Goal: Information Seeking & Learning: Learn about a topic

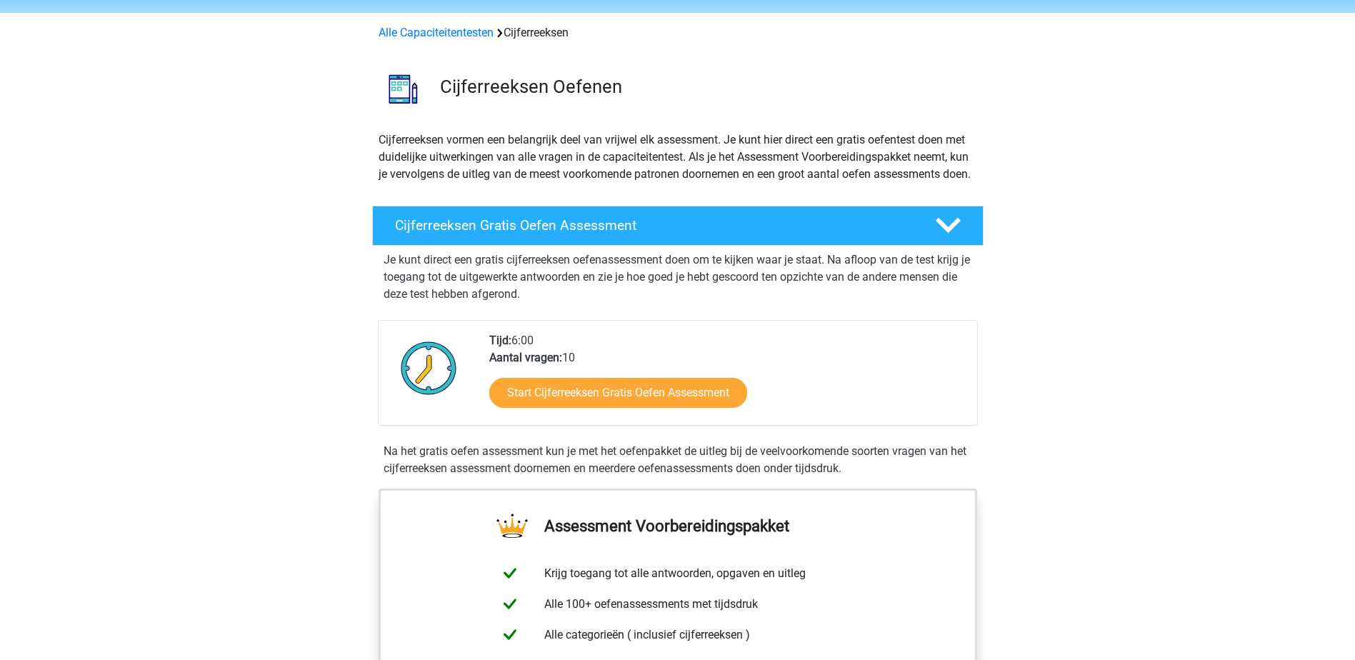
scroll to position [71, 0]
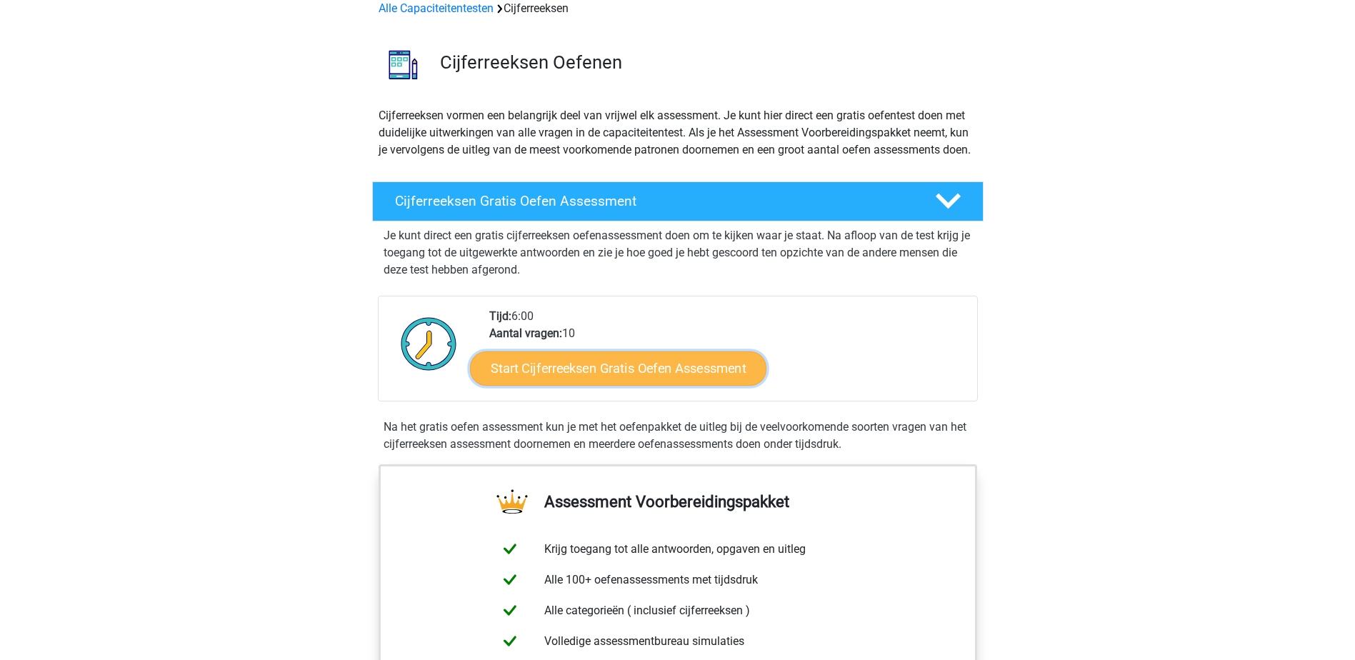
click at [638, 385] on link "Start Cijferreeksen Gratis Oefen Assessment" at bounding box center [618, 368] width 296 height 34
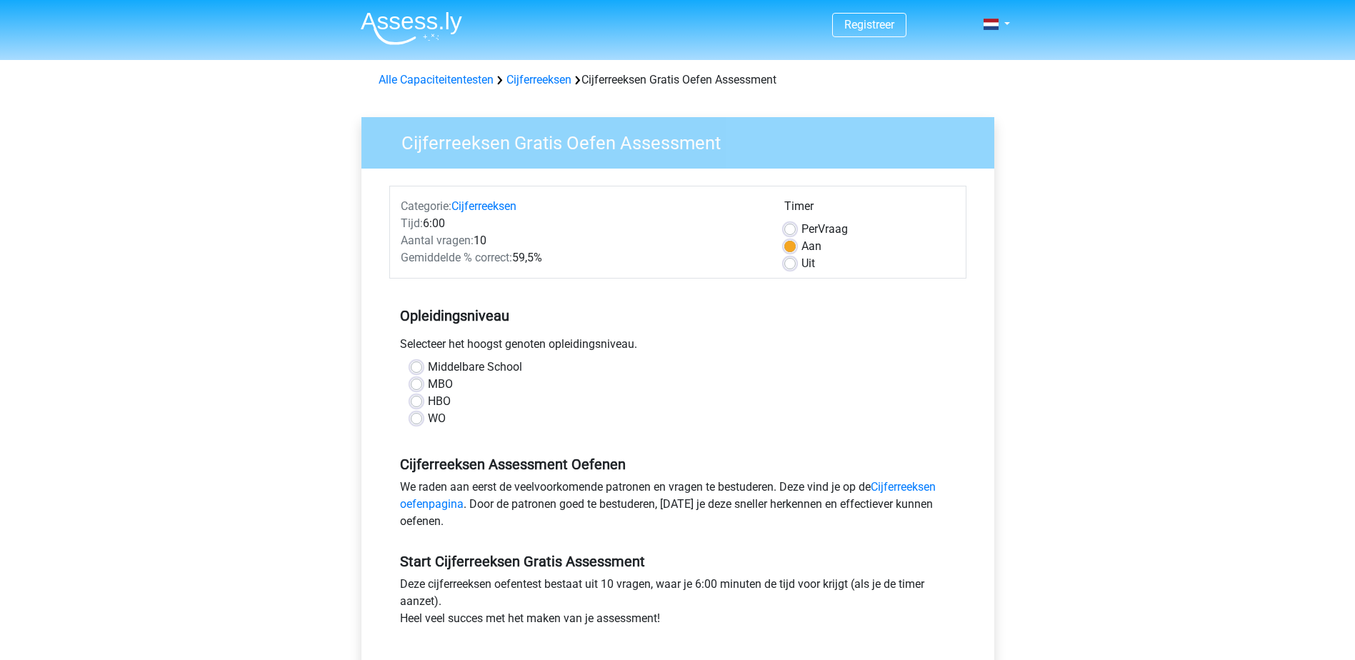
click at [428, 400] on label "HBO" at bounding box center [439, 401] width 23 height 17
click at [417, 400] on input "HBO" at bounding box center [416, 400] width 11 height 14
radio input "true"
click at [801, 229] on label "Per Vraag" at bounding box center [824, 229] width 46 height 17
click at [789, 229] on input "Per Vraag" at bounding box center [789, 228] width 11 height 14
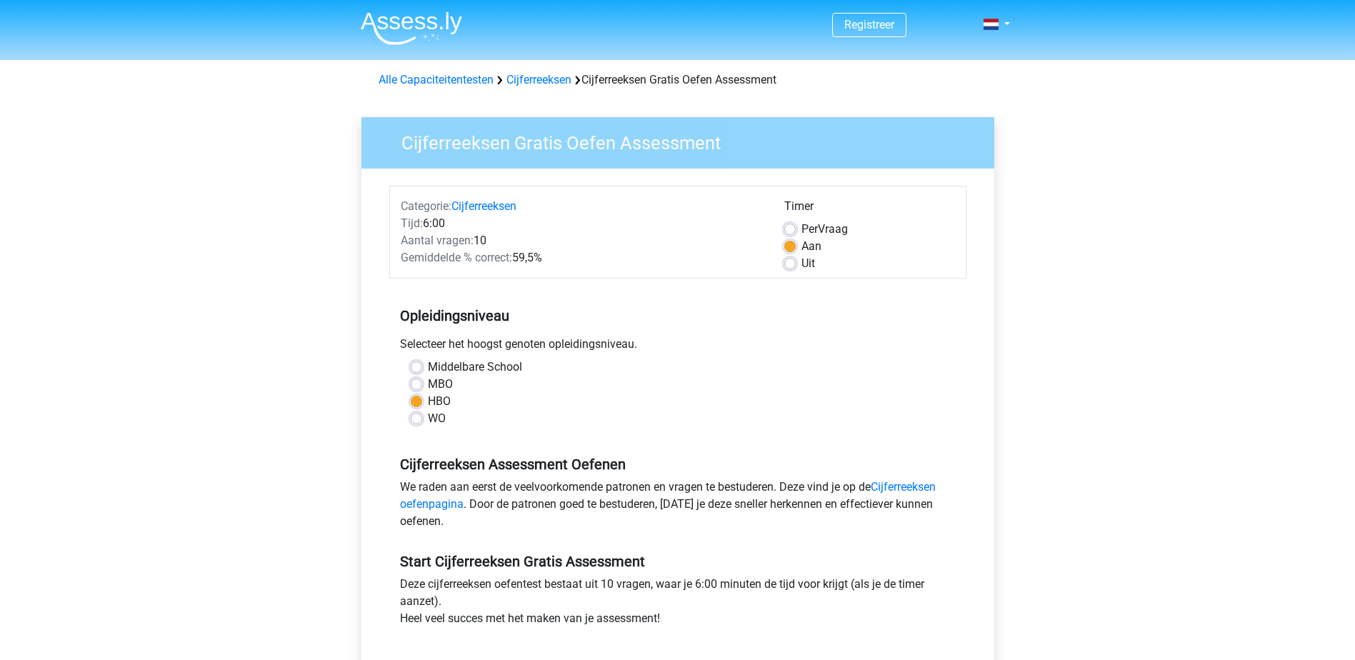
radio input "true"
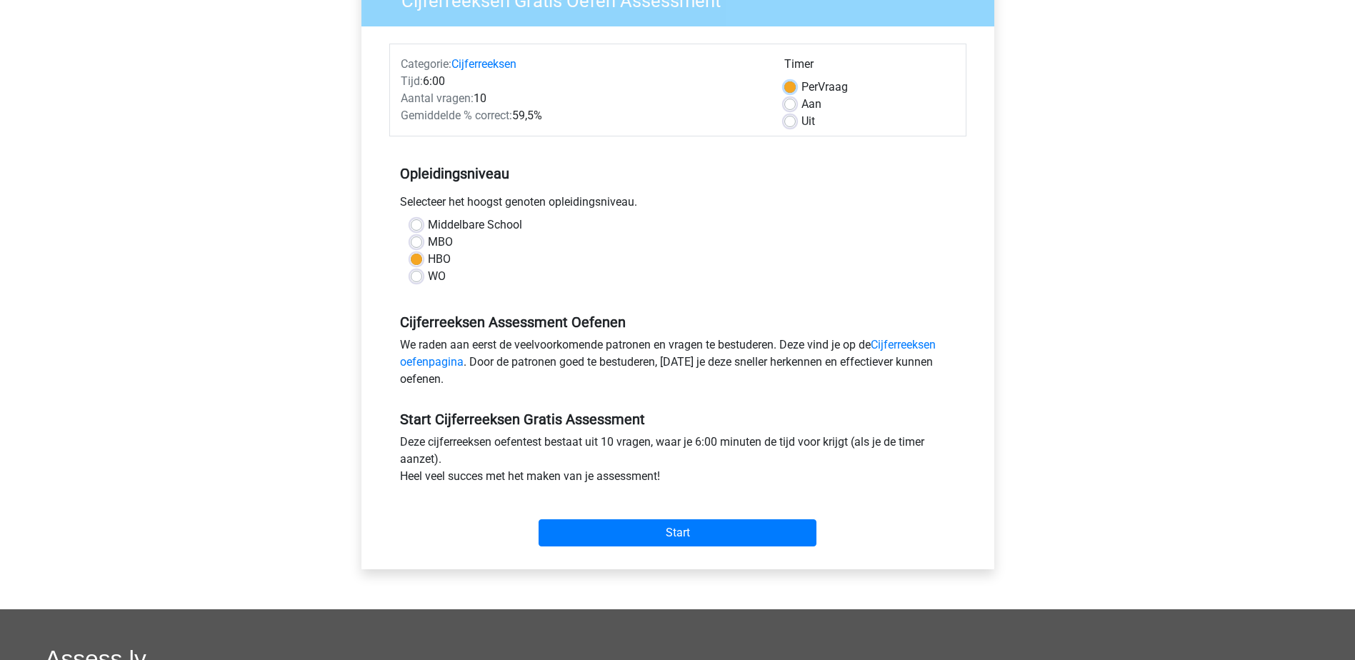
scroll to position [143, 0]
click at [681, 531] on input "Start" at bounding box center [677, 531] width 278 height 27
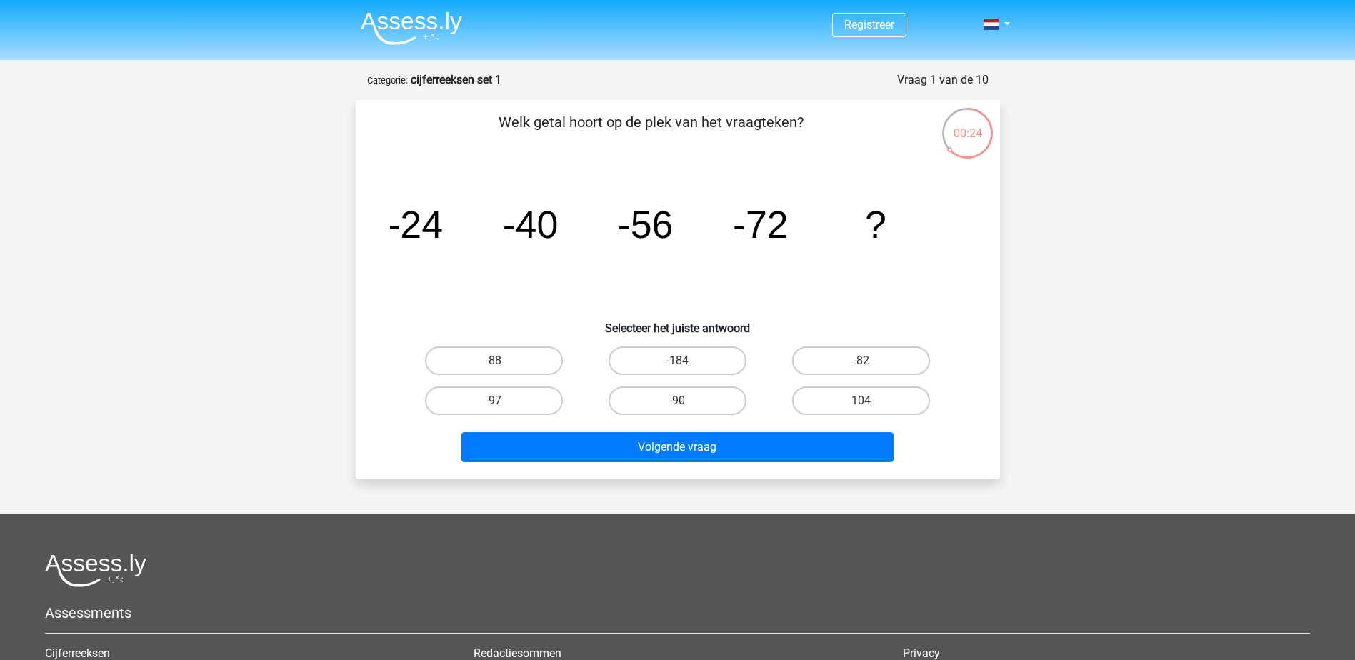
click at [498, 361] on input "-88" at bounding box center [497, 365] width 9 height 9
radio input "true"
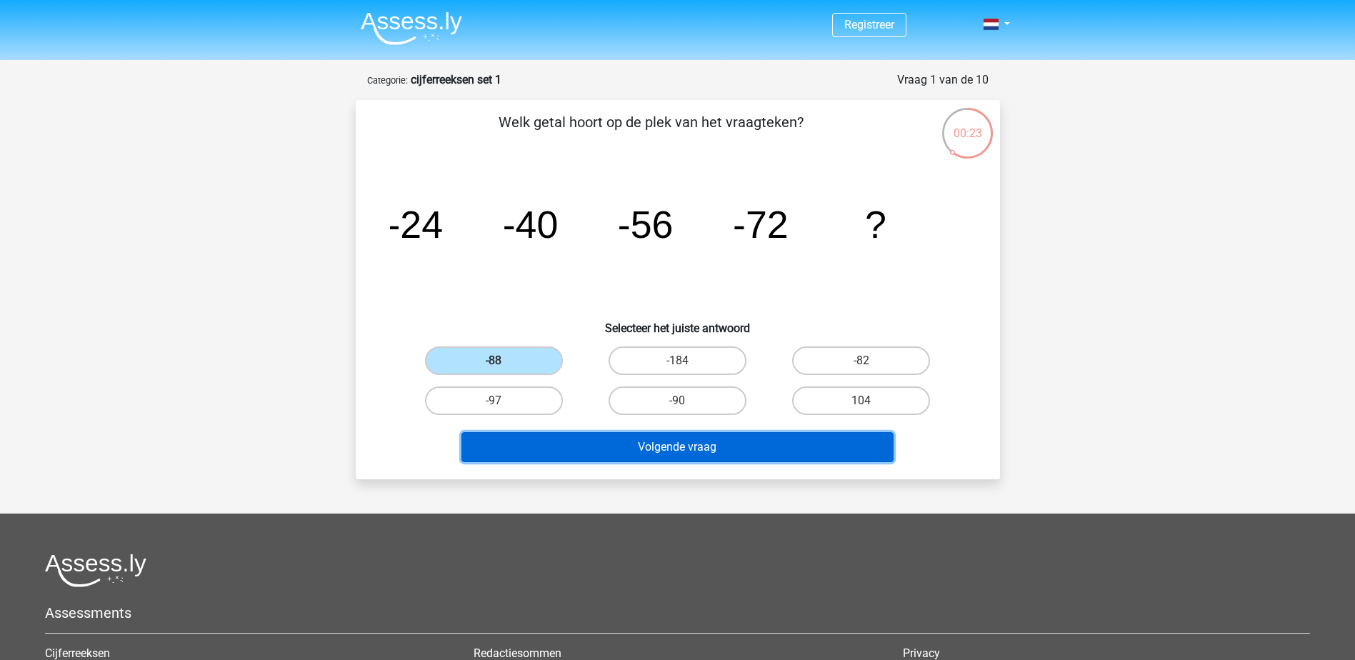
click at [698, 449] on button "Volgende vraag" at bounding box center [677, 447] width 432 height 30
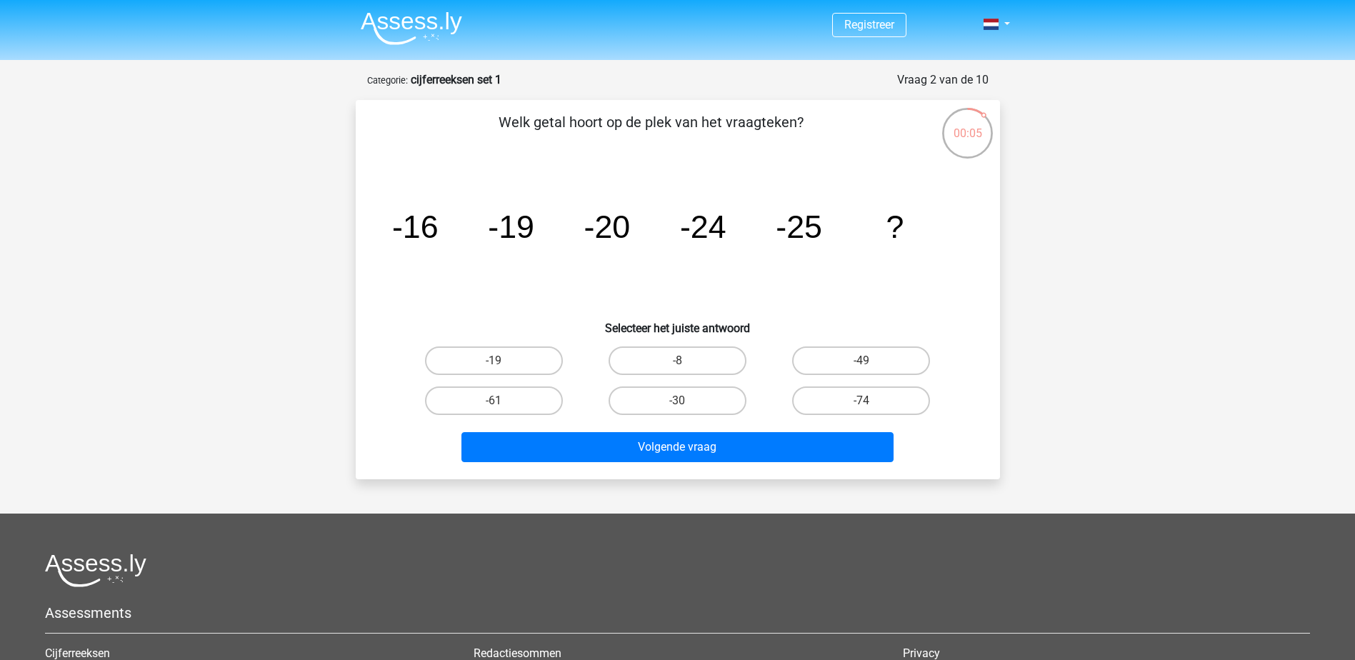
click at [683, 401] on input "-30" at bounding box center [681, 405] width 9 height 9
radio input "true"
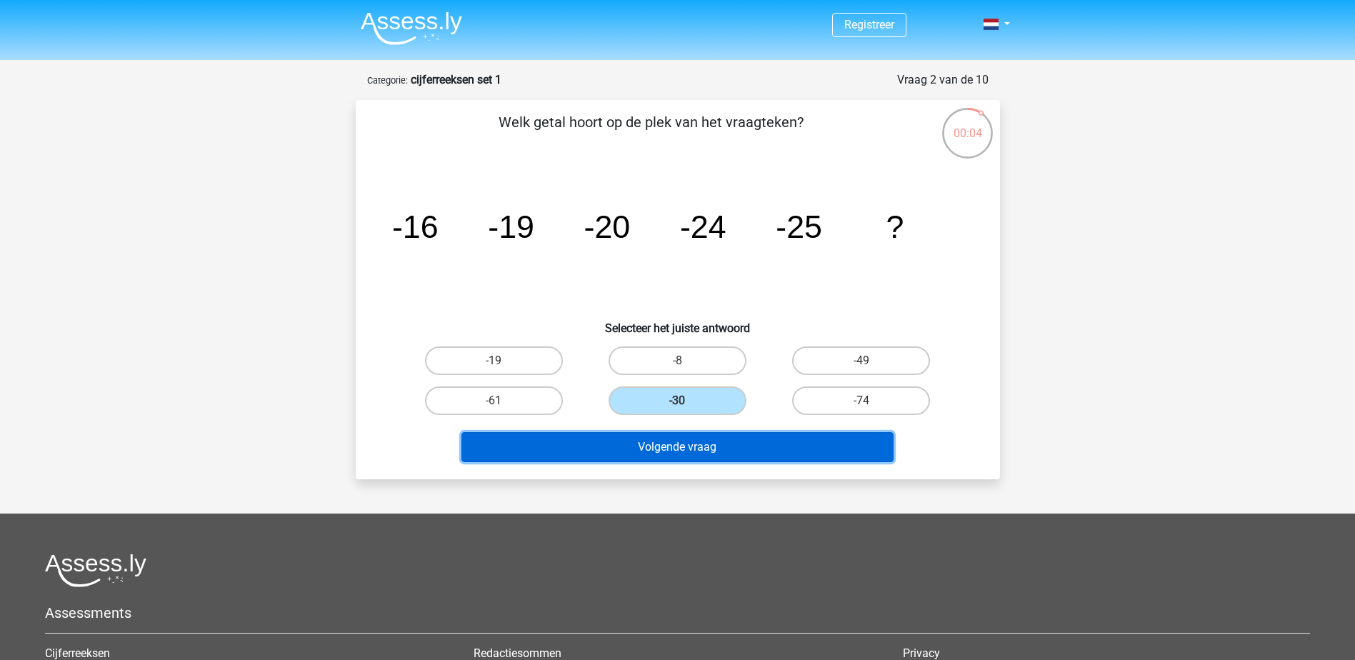
click at [688, 449] on button "Volgende vraag" at bounding box center [677, 447] width 432 height 30
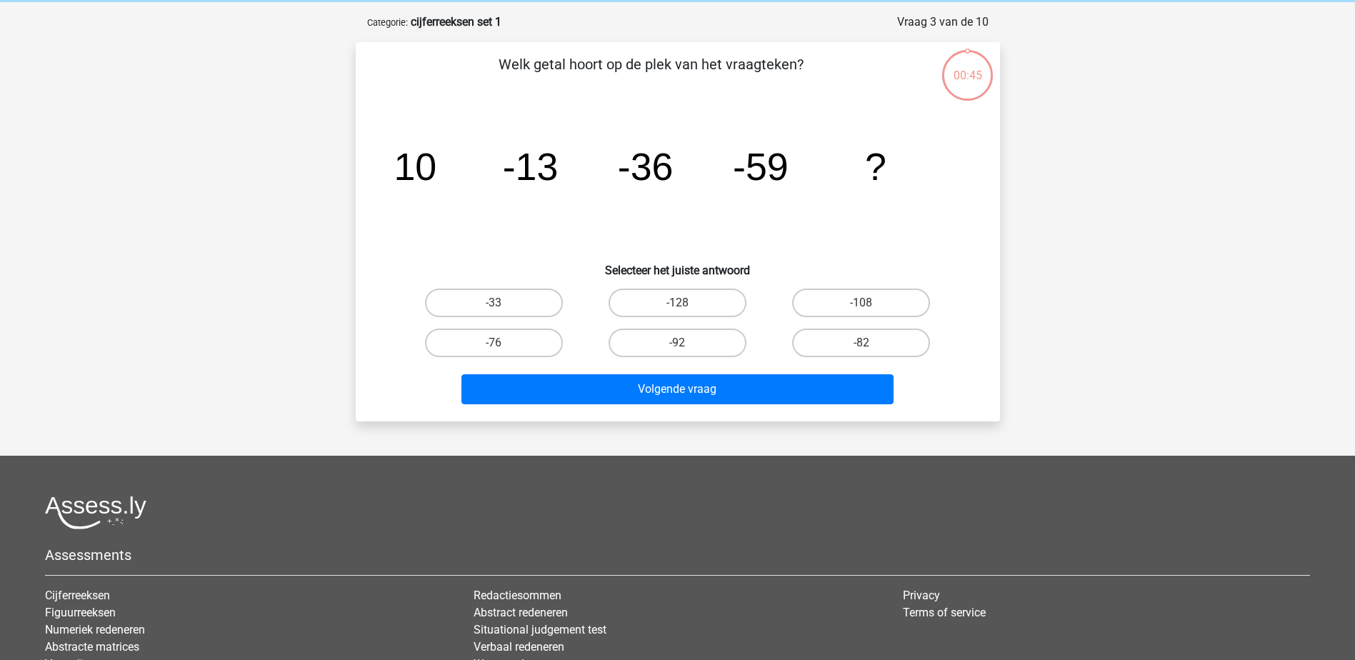
scroll to position [71, 0]
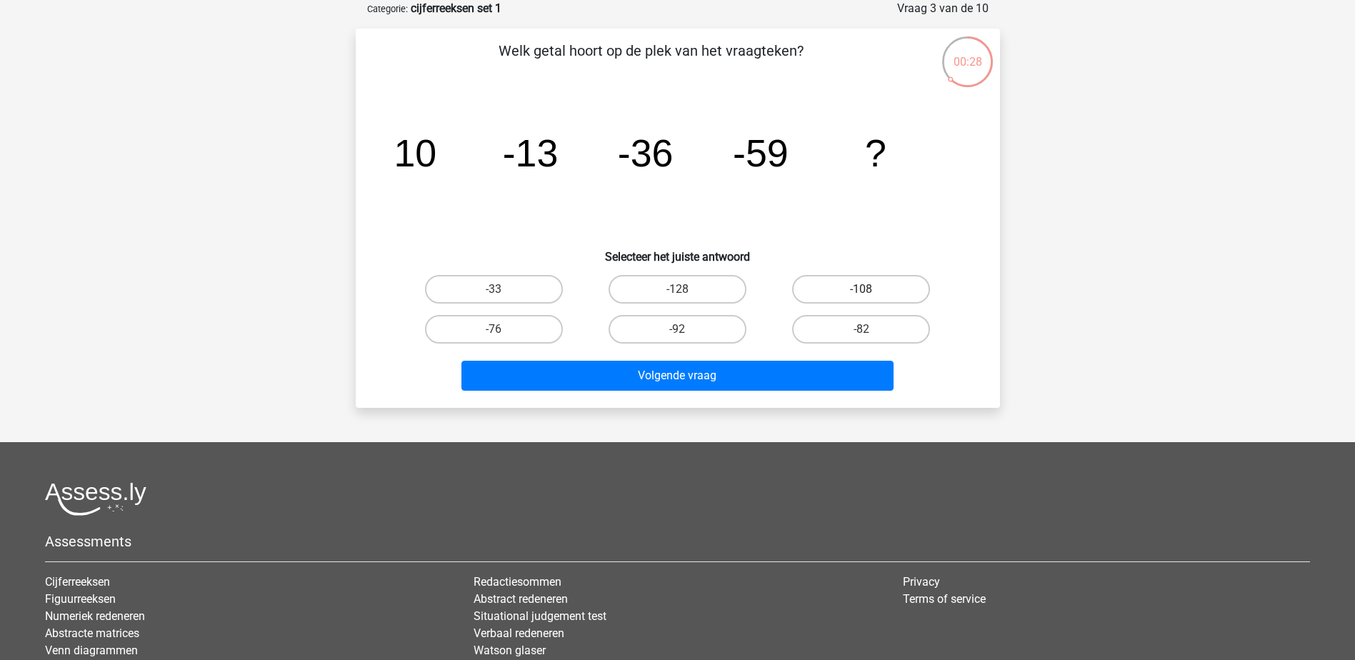
click at [870, 294] on input "-108" at bounding box center [865, 293] width 9 height 9
radio input "true"
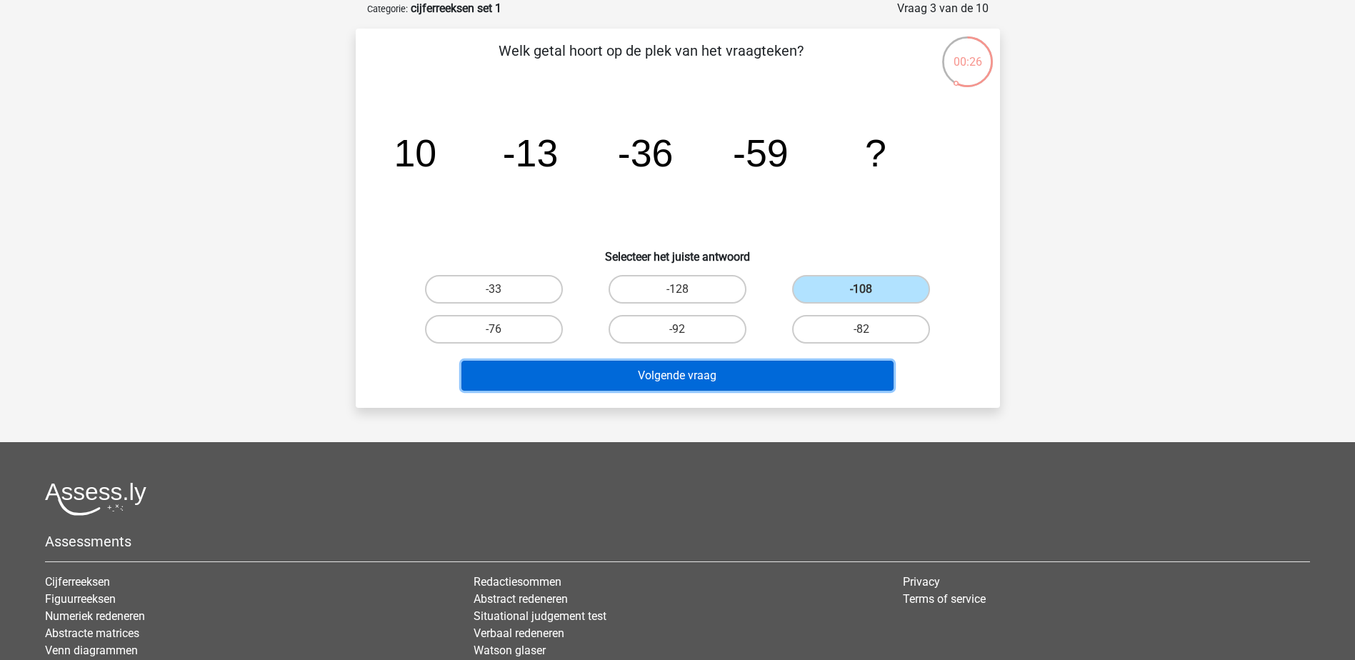
click at [683, 374] on button "Volgende vraag" at bounding box center [677, 376] width 432 height 30
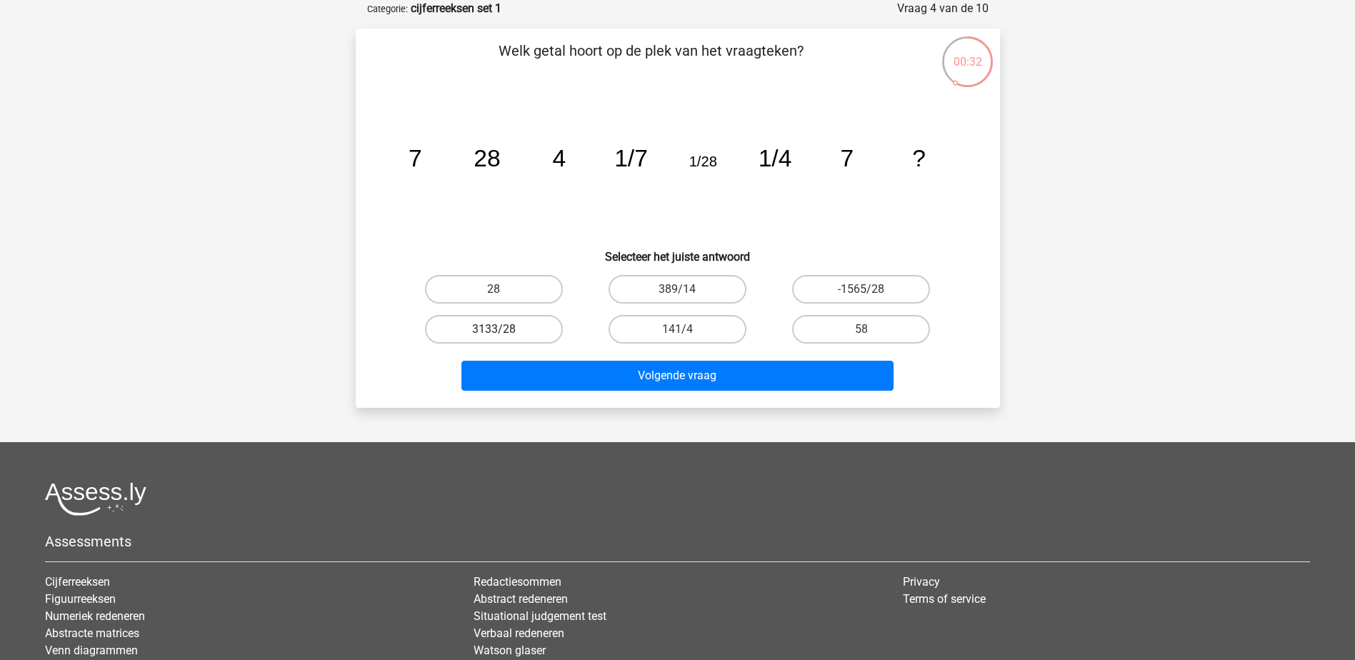
click at [524, 332] on label "3133/28" at bounding box center [494, 329] width 138 height 29
click at [503, 332] on input "3133/28" at bounding box center [497, 333] width 9 height 9
radio input "true"
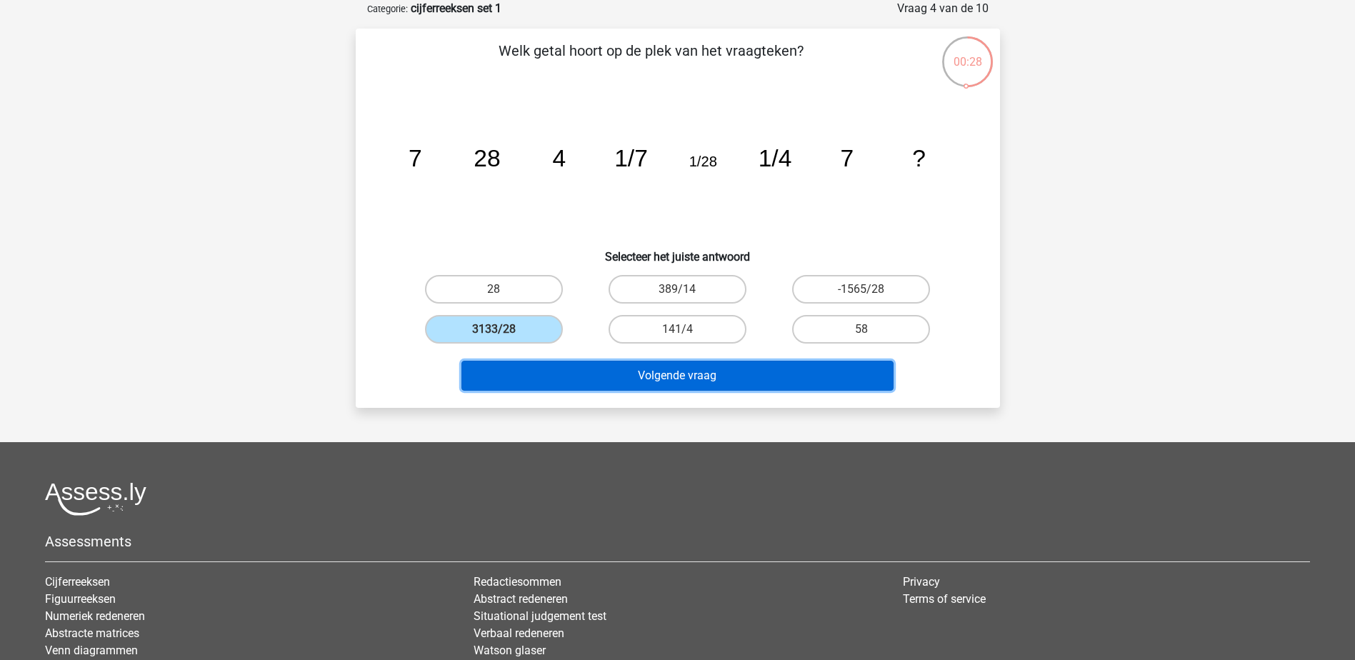
click at [668, 374] on button "Volgende vraag" at bounding box center [677, 376] width 432 height 30
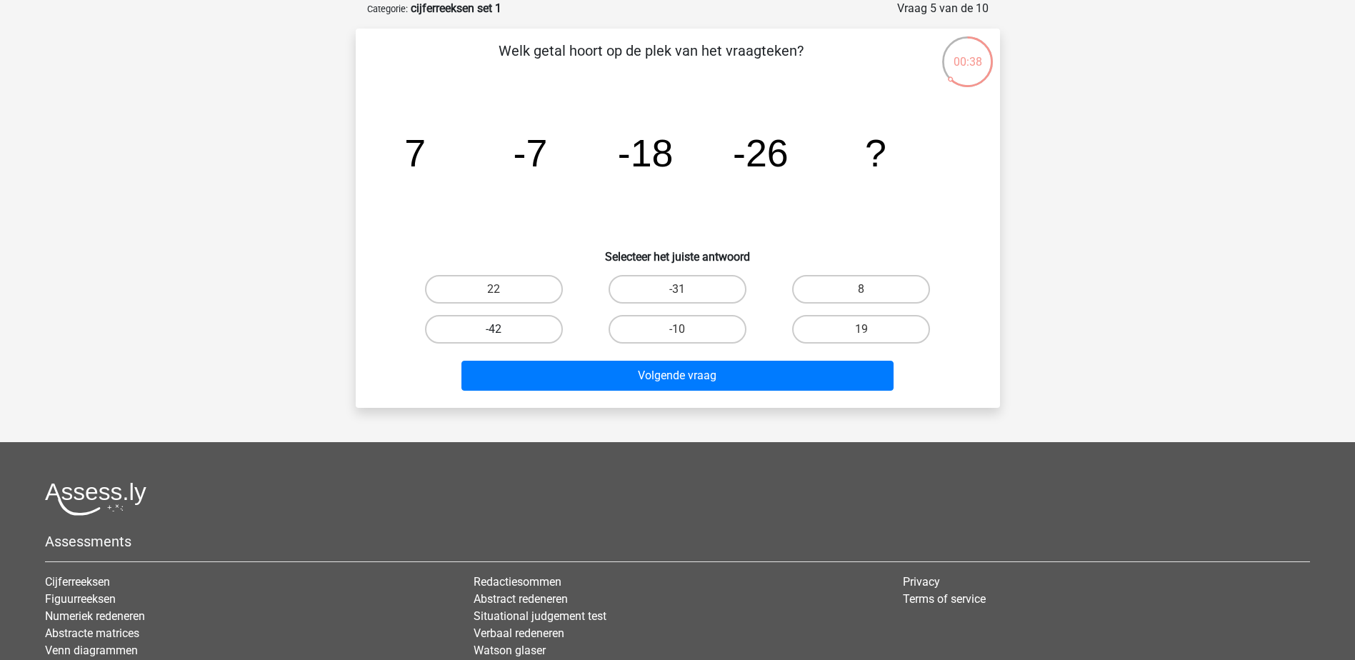
click at [497, 325] on label "-42" at bounding box center [494, 329] width 138 height 29
click at [497, 329] on input "-42" at bounding box center [497, 333] width 9 height 9
radio input "true"
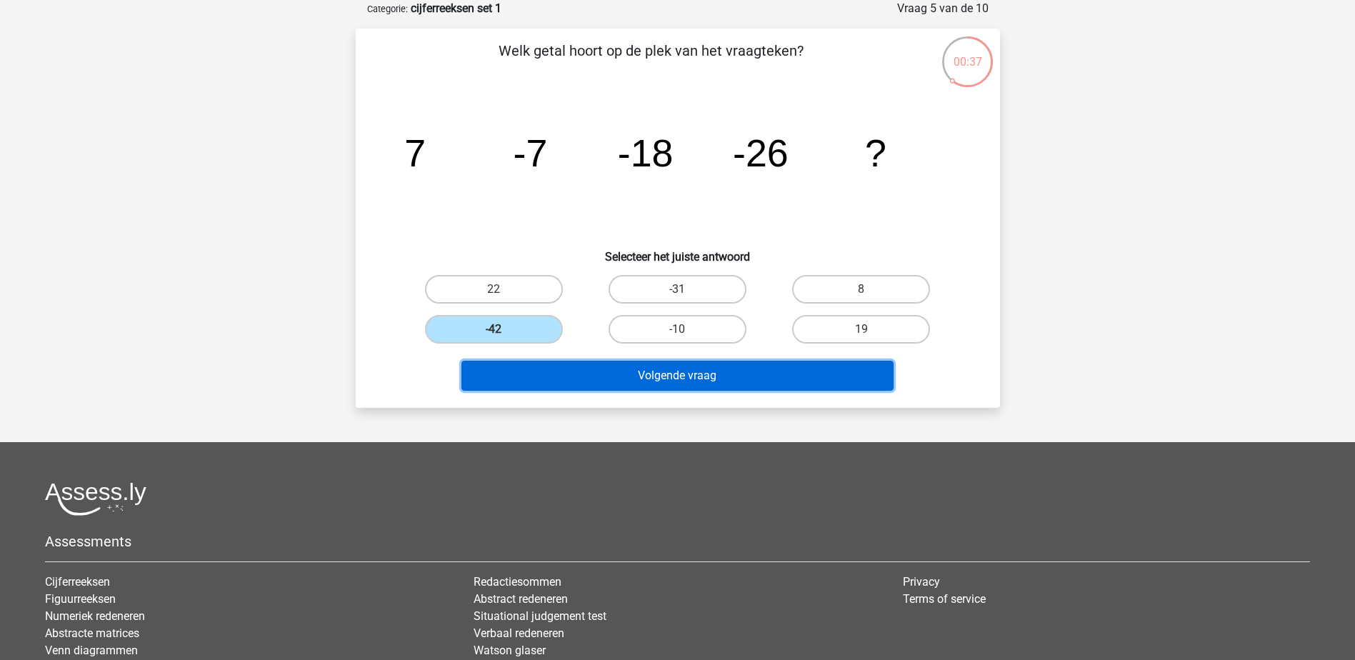
click at [687, 371] on button "Volgende vraag" at bounding box center [677, 376] width 432 height 30
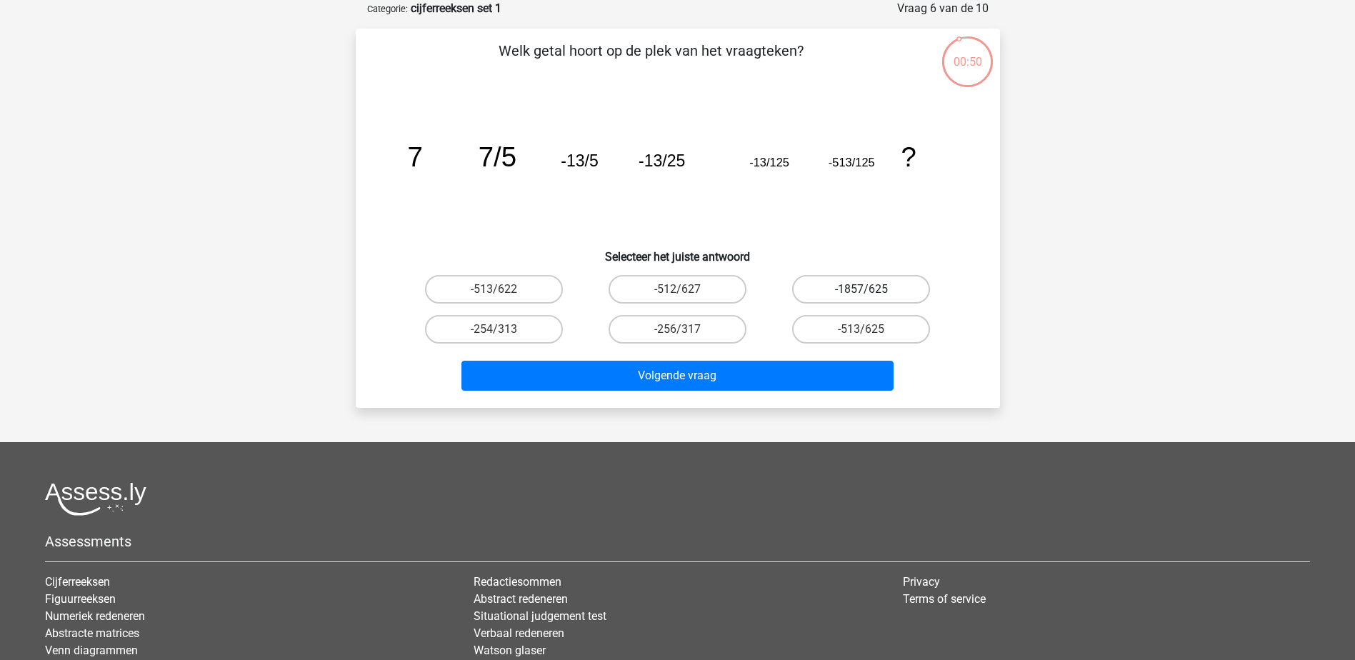
click at [853, 291] on label "-1857/625" at bounding box center [861, 289] width 138 height 29
click at [861, 291] on input "-1857/625" at bounding box center [865, 293] width 9 height 9
radio input "true"
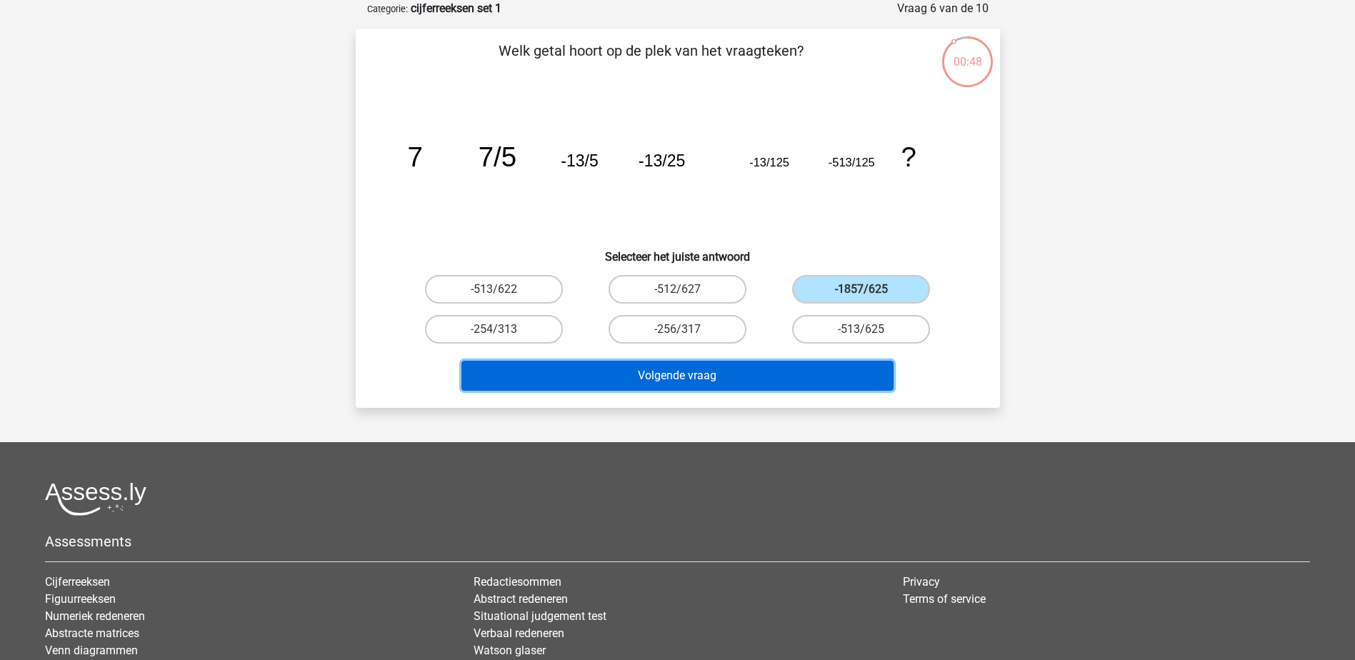
click at [685, 372] on button "Volgende vraag" at bounding box center [677, 376] width 432 height 30
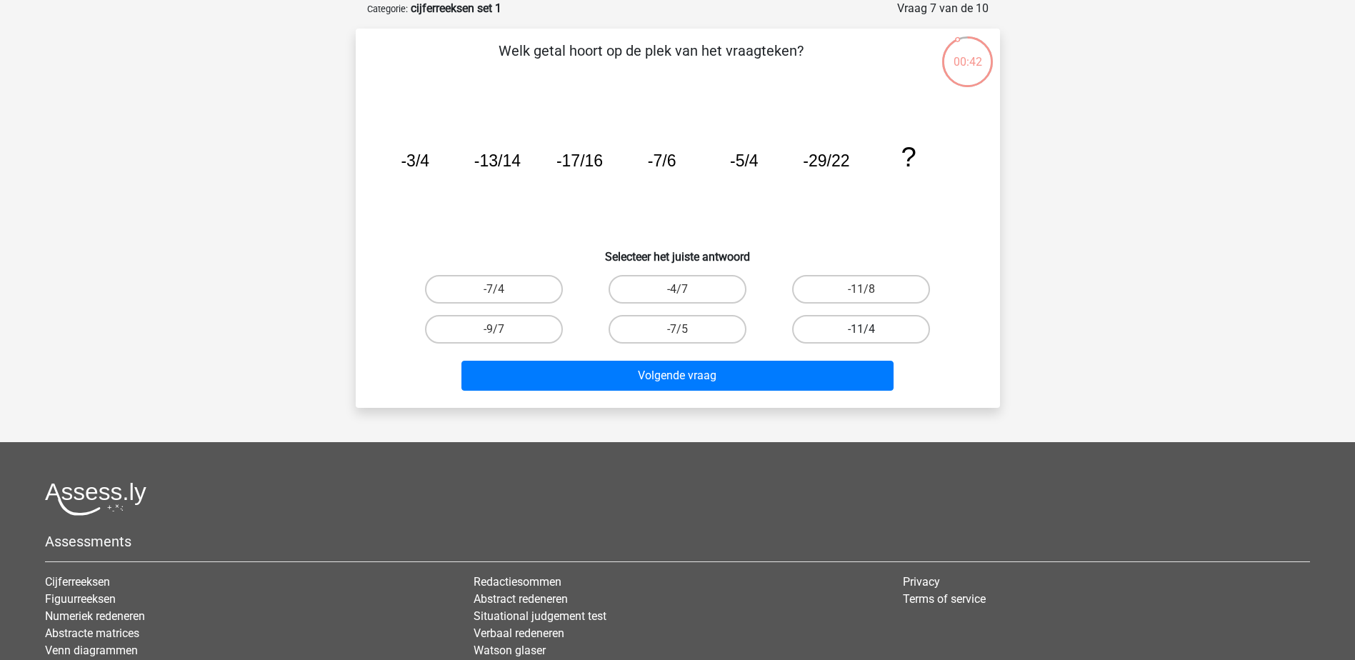
click at [846, 334] on label "-11/4" at bounding box center [861, 329] width 138 height 29
click at [861, 334] on input "-11/4" at bounding box center [865, 333] width 9 height 9
radio input "true"
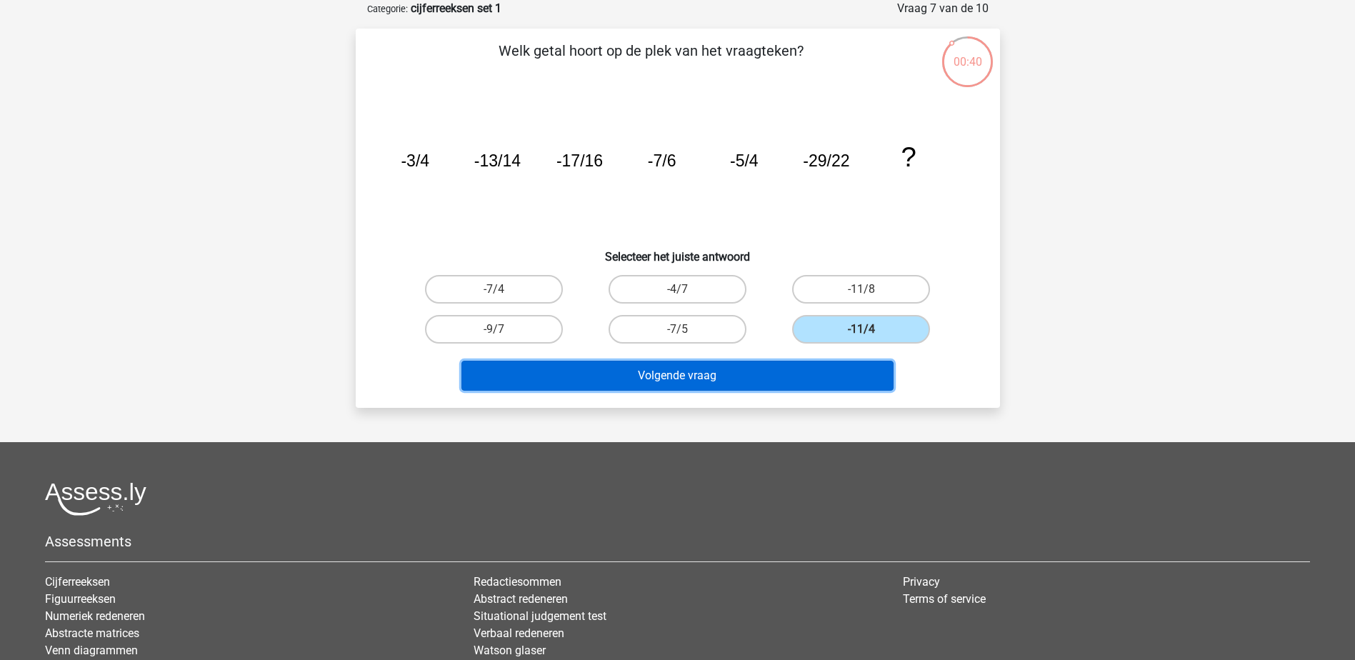
click at [657, 370] on button "Volgende vraag" at bounding box center [677, 376] width 432 height 30
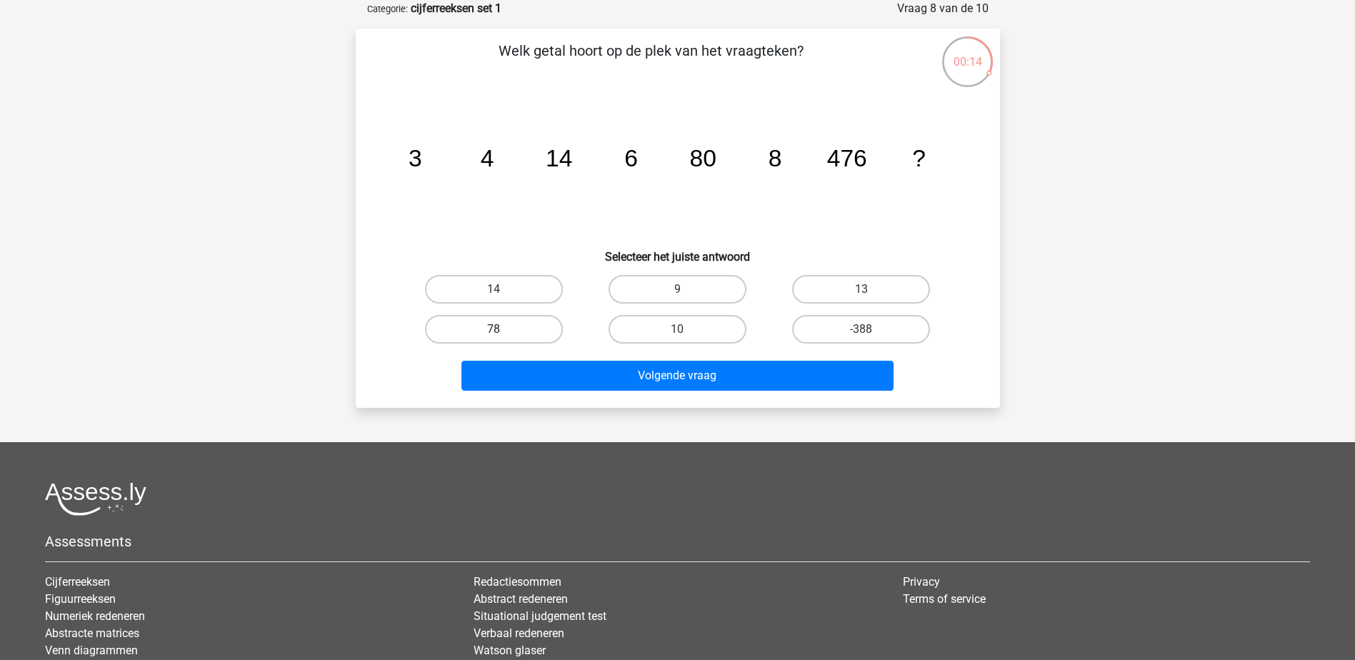
click at [506, 329] on label "78" at bounding box center [494, 329] width 138 height 29
click at [503, 329] on input "78" at bounding box center [497, 333] width 9 height 9
radio input "true"
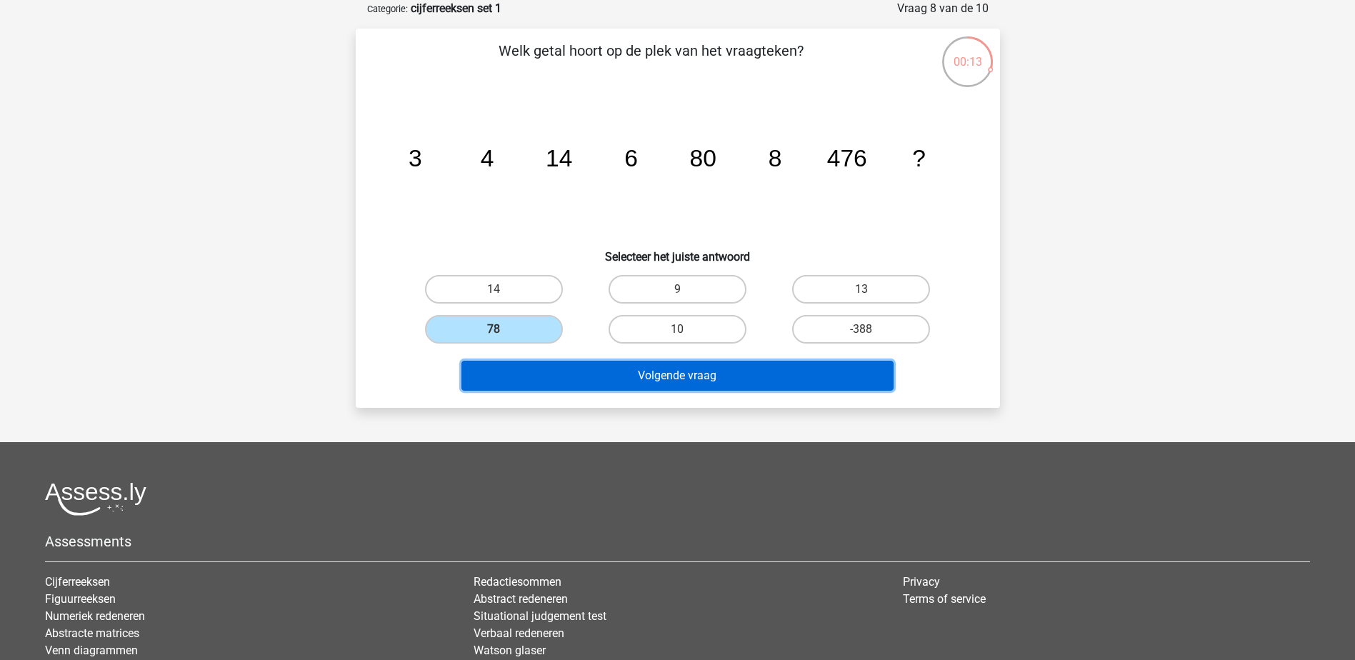
click at [686, 369] on button "Volgende vraag" at bounding box center [677, 376] width 432 height 30
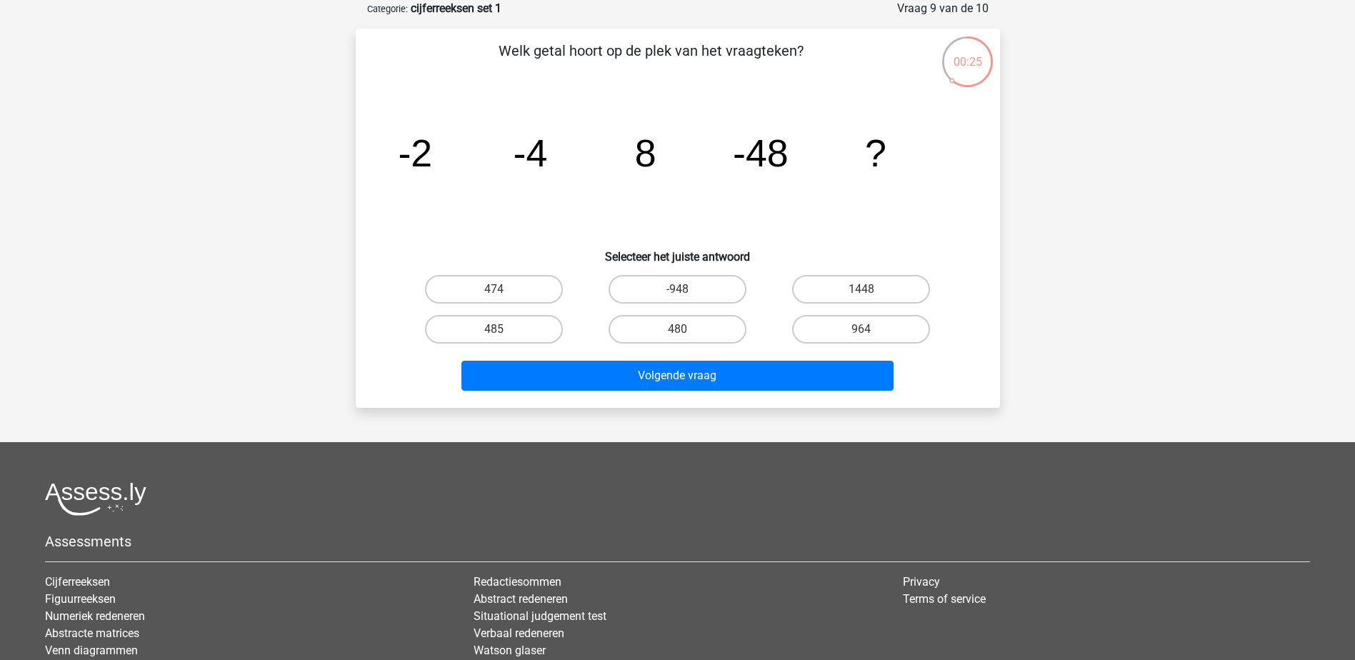
click at [678, 290] on input "-948" at bounding box center [681, 293] width 9 height 9
radio input "true"
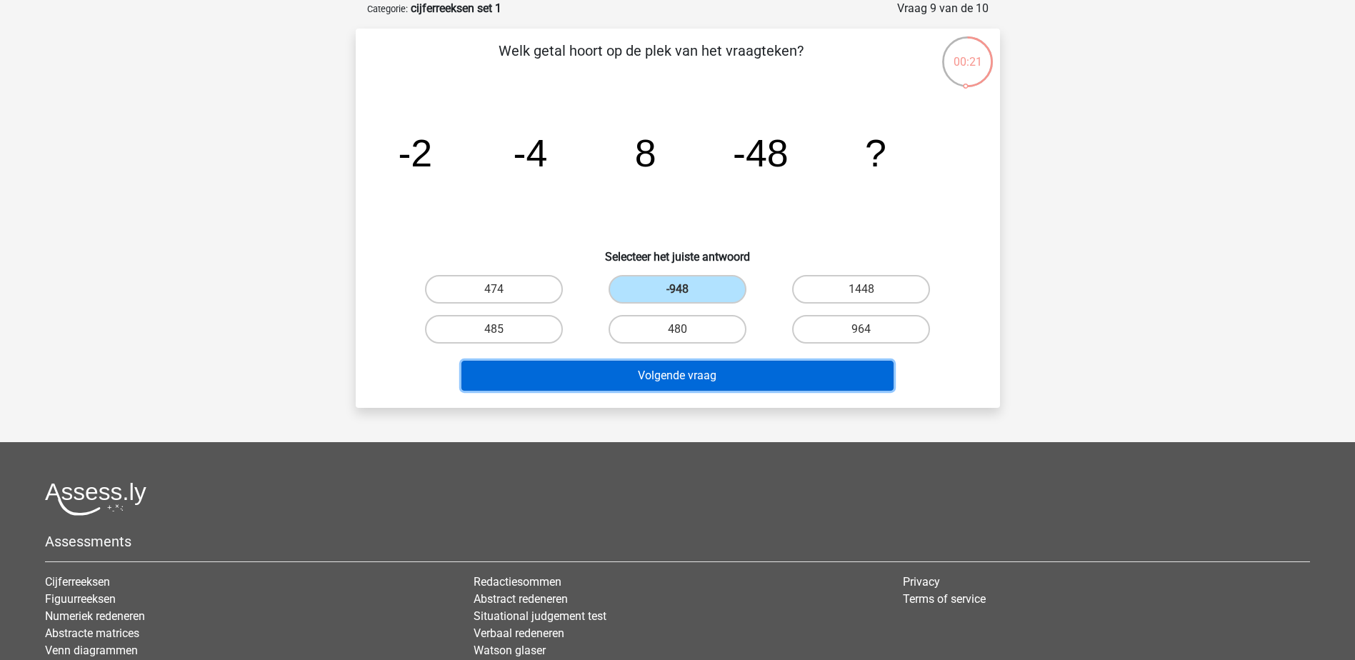
click at [695, 379] on button "Volgende vraag" at bounding box center [677, 376] width 432 height 30
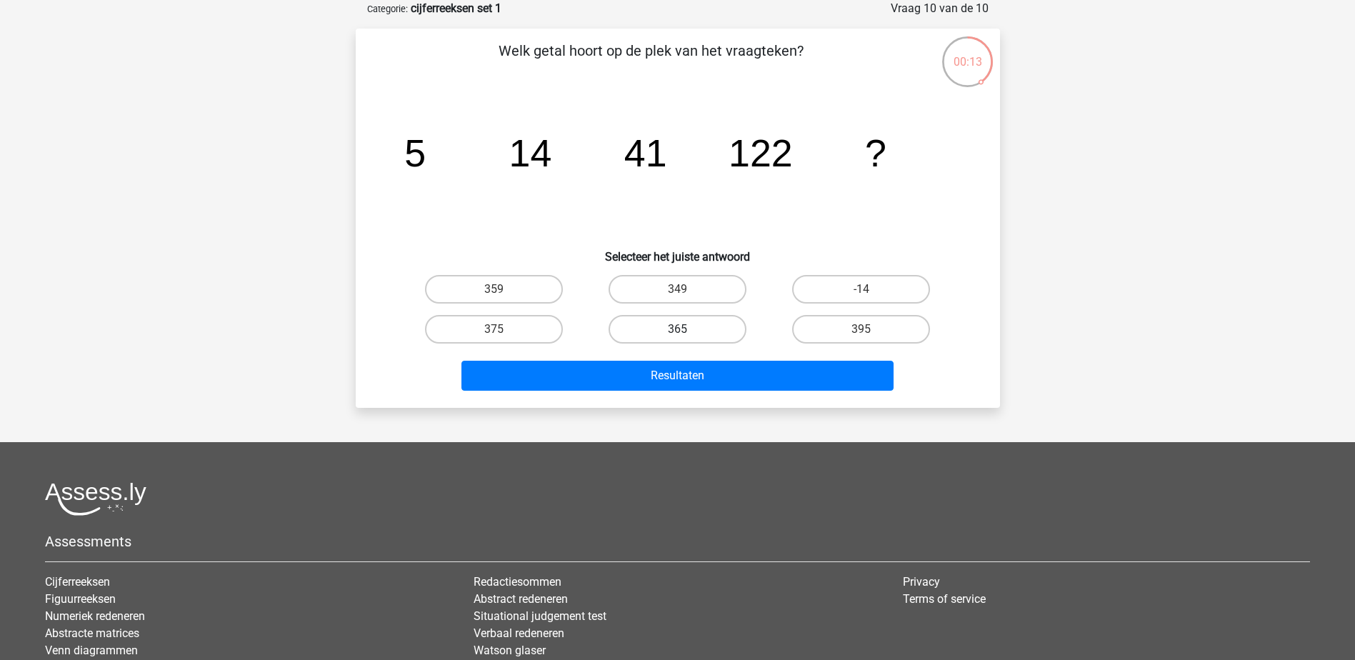
click at [663, 328] on label "365" at bounding box center [677, 329] width 138 height 29
click at [677, 329] on input "365" at bounding box center [681, 333] width 9 height 9
radio input "true"
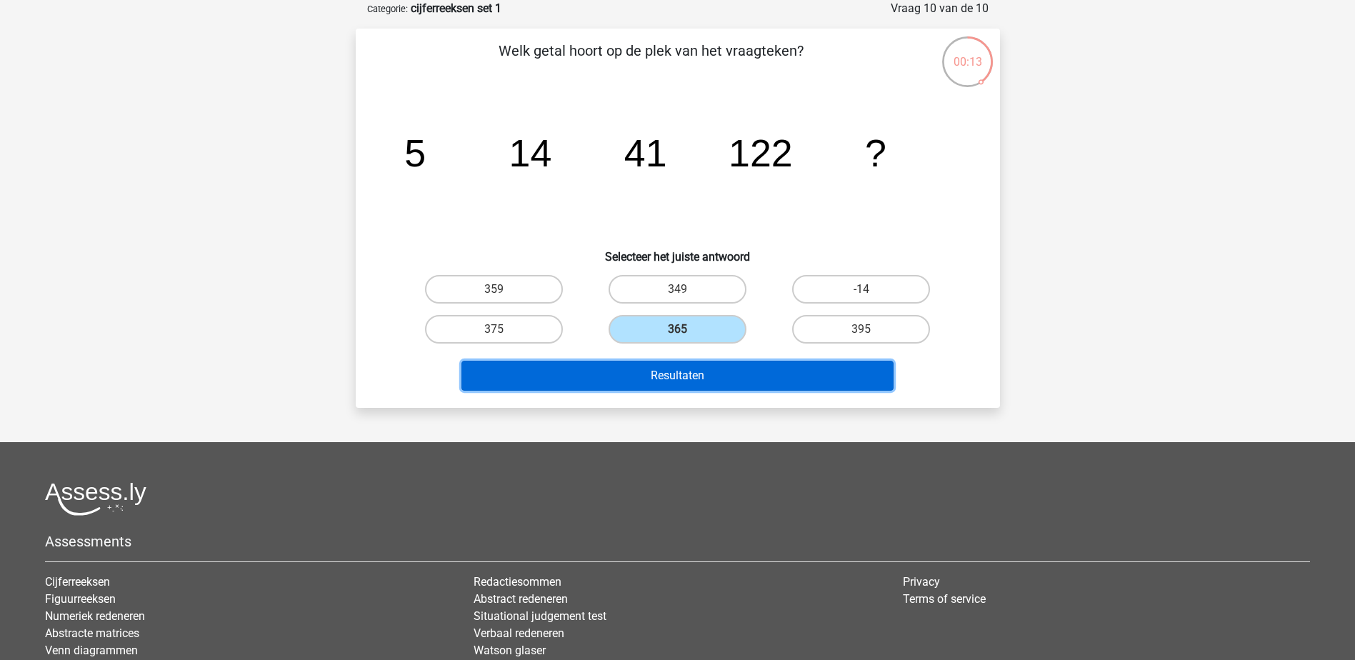
click at [701, 379] on button "Resultaten" at bounding box center [677, 376] width 432 height 30
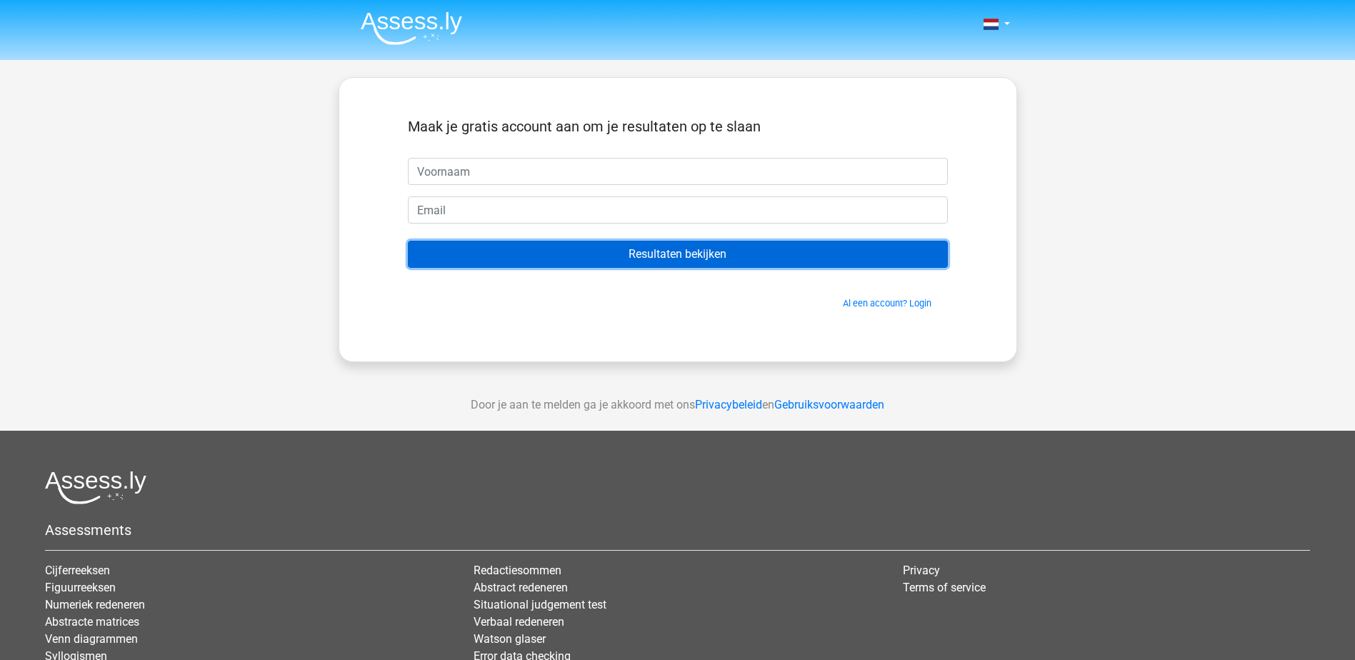
click at [702, 256] on input "Resultaten bekijken" at bounding box center [678, 254] width 540 height 27
